Goal: Communication & Community: Share content

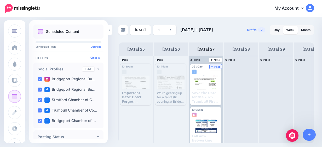
click at [217, 65] on link "Post" at bounding box center [216, 67] width 12 height 5
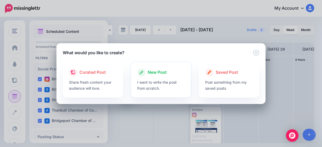
click at [150, 76] on span "New Post" at bounding box center [157, 72] width 19 height 7
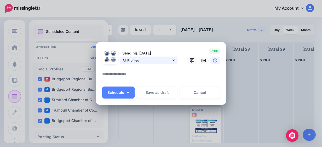
click at [149, 62] on span "All Profiles" at bounding box center [147, 60] width 49 height 5
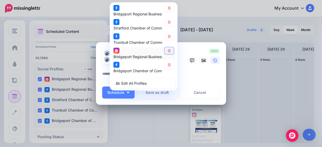
click at [167, 51] on icon at bounding box center [169, 50] width 4 height 3
click at [200, 58] on link at bounding box center [203, 61] width 10 height 8
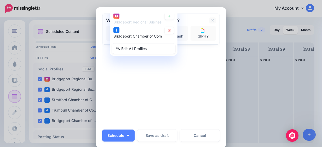
click at [140, 79] on div "Sending: [DATE] All Profiles" at bounding box center [161, 70] width 118 height 113
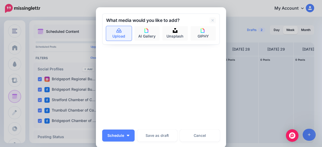
click at [121, 39] on link "Upload" at bounding box center [119, 33] width 26 height 15
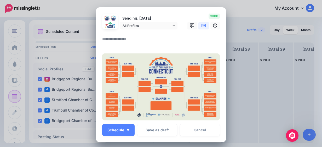
click at [121, 42] on textarea at bounding box center [162, 41] width 120 height 10
paste textarea "**********"
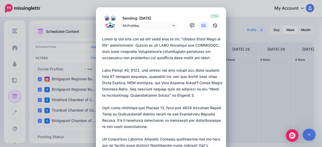
click at [102, 39] on textarea at bounding box center [162, 117] width 120 height 163
paste textarea "**********"
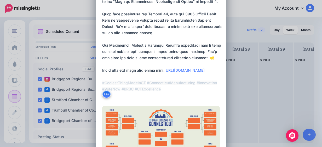
scroll to position [199, 0]
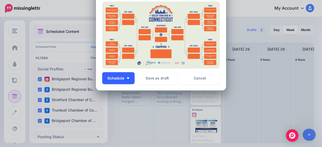
type textarea "**********"
click at [129, 78] on button "Schedule" at bounding box center [118, 78] width 32 height 12
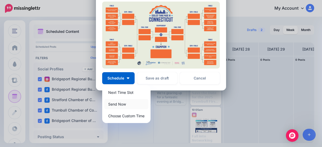
click at [123, 105] on link "Send Now" at bounding box center [126, 104] width 44 height 10
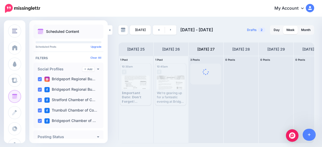
scroll to position [0, 0]
